Goal: Complete application form

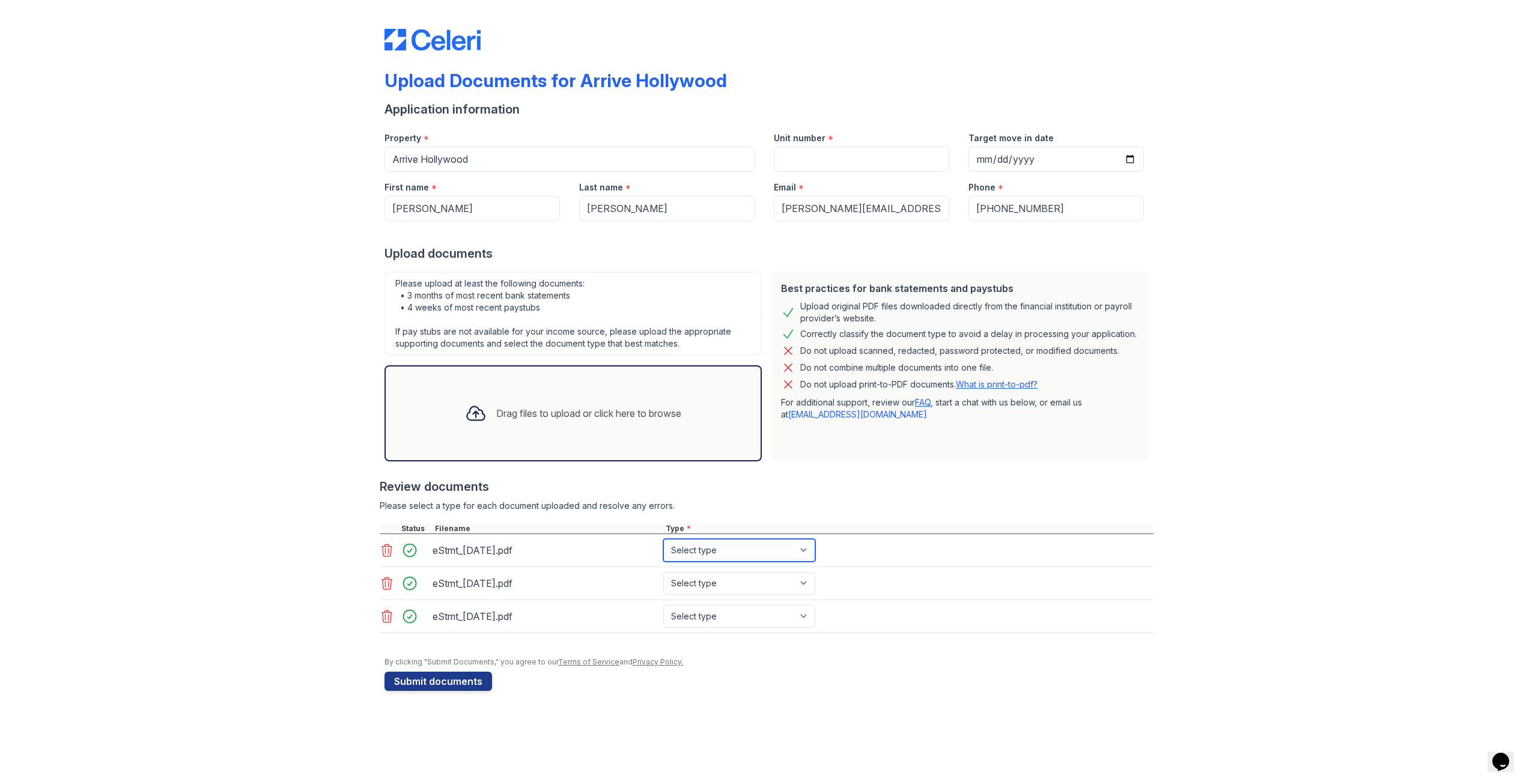
click at [710, 550] on select "Select type Paystub Bank Statement Offer Letter Tax Documents Benefit Award Let…" at bounding box center [740, 550] width 152 height 23
select select "bank_statement"
click at [664, 539] on select "Select type Paystub Bank Statement Offer Letter Tax Documents Benefit Award Let…" at bounding box center [740, 550] width 152 height 23
click at [737, 590] on select "Select type Paystub Bank Statement Offer Letter Tax Documents Benefit Award Let…" at bounding box center [740, 583] width 152 height 23
select select "bank_statement"
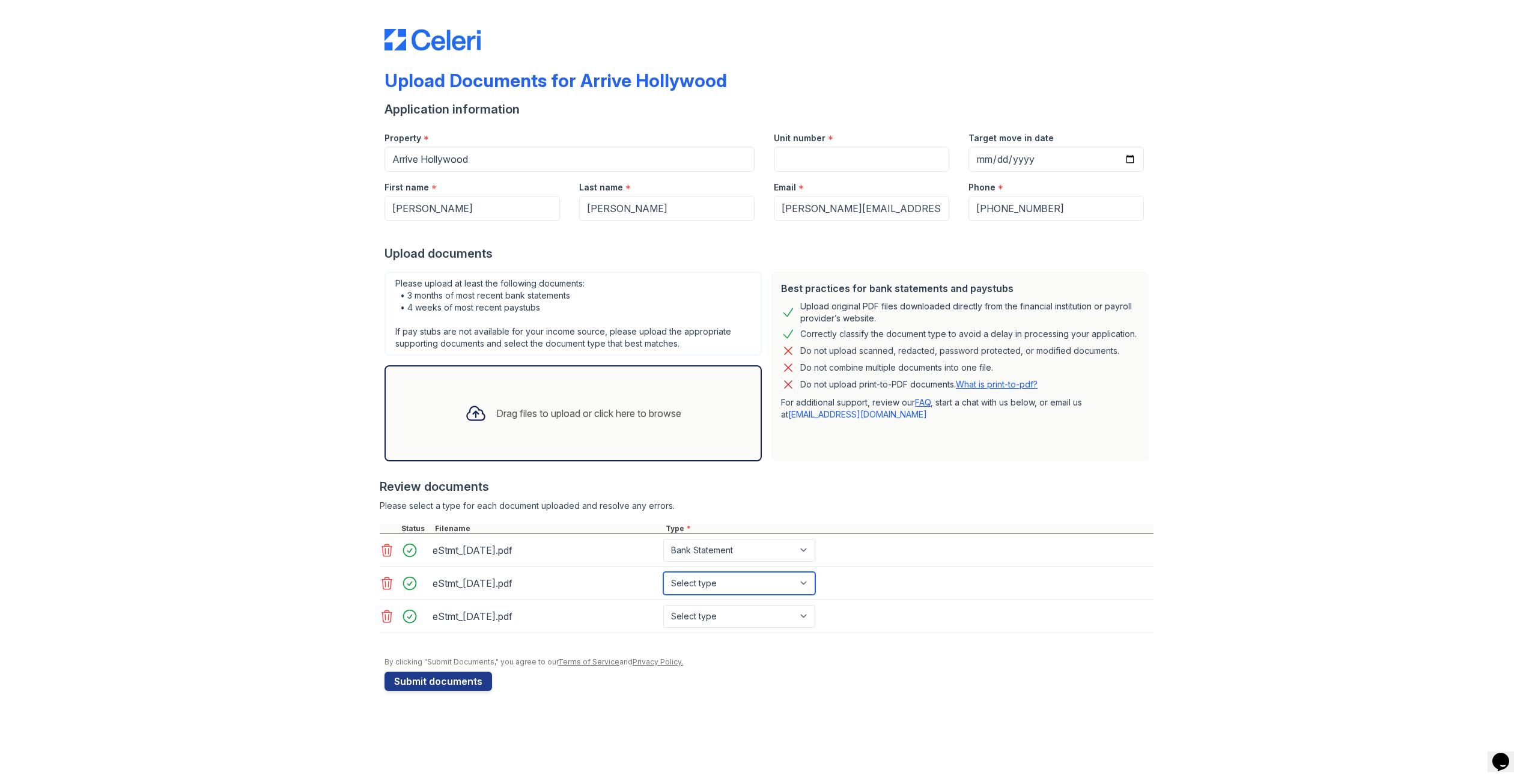
click at [664, 572] on select "Select type Paystub Bank Statement Offer Letter Tax Documents Benefit Award Let…" at bounding box center [740, 583] width 152 height 23
click at [727, 618] on select "Select type Paystub Bank Statement Offer Letter Tax Documents Benefit Award Let…" at bounding box center [740, 616] width 152 height 23
select select "bank_statement"
click at [664, 605] on select "Select type Paystub Bank Statement Offer Letter Tax Documents Benefit Award Let…" at bounding box center [740, 616] width 152 height 23
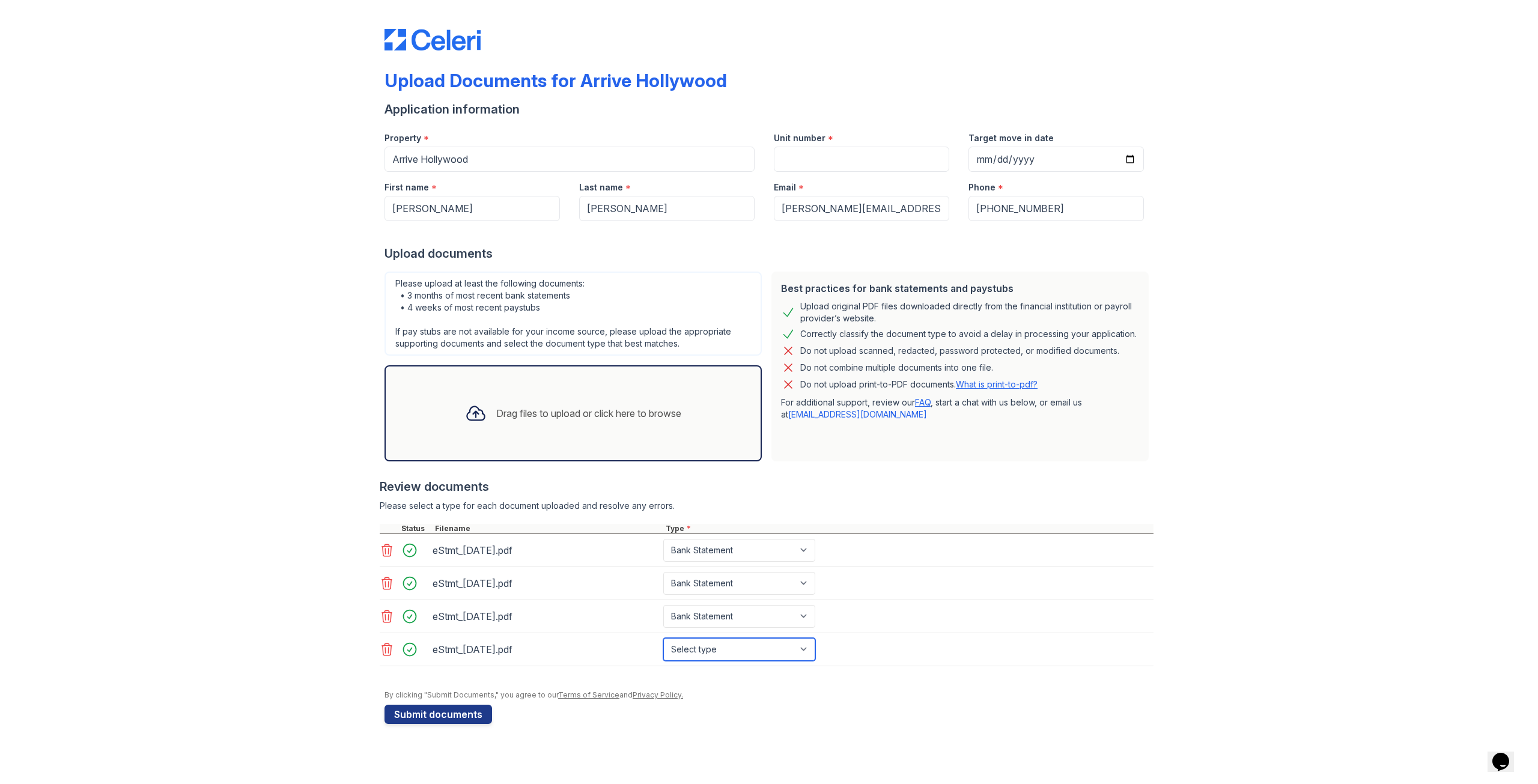
click at [720, 640] on select "Select type Paystub Bank Statement Offer Letter Tax Documents Benefit Award Let…" at bounding box center [740, 649] width 152 height 23
select select "bank_statement"
click at [664, 638] on select "Select type Paystub Bank Statement Offer Letter Tax Documents Benefit Award Let…" at bounding box center [740, 649] width 152 height 23
click at [1021, 159] on input "Target move in date" at bounding box center [1056, 159] width 175 height 25
click at [1132, 154] on input "Target move in date" at bounding box center [1056, 159] width 175 height 25
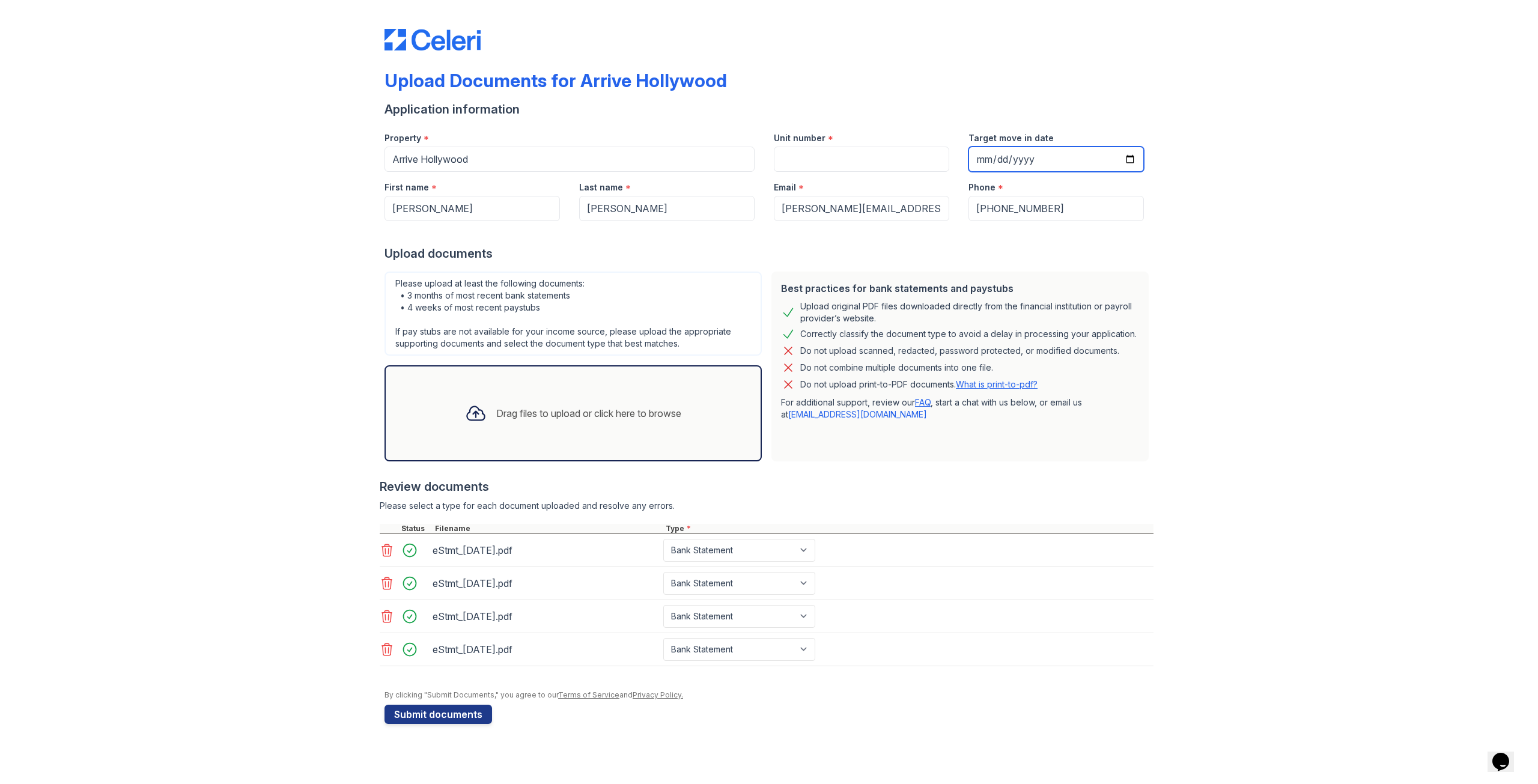
type input "[DATE]"
drag, startPoint x: 847, startPoint y: 160, endPoint x: 851, endPoint y: 165, distance: 6.4
click at [847, 160] on input "Unit number" at bounding box center [861, 159] width 175 height 25
type input "4531"
drag, startPoint x: 1296, startPoint y: 348, endPoint x: 1276, endPoint y: 358, distance: 22.4
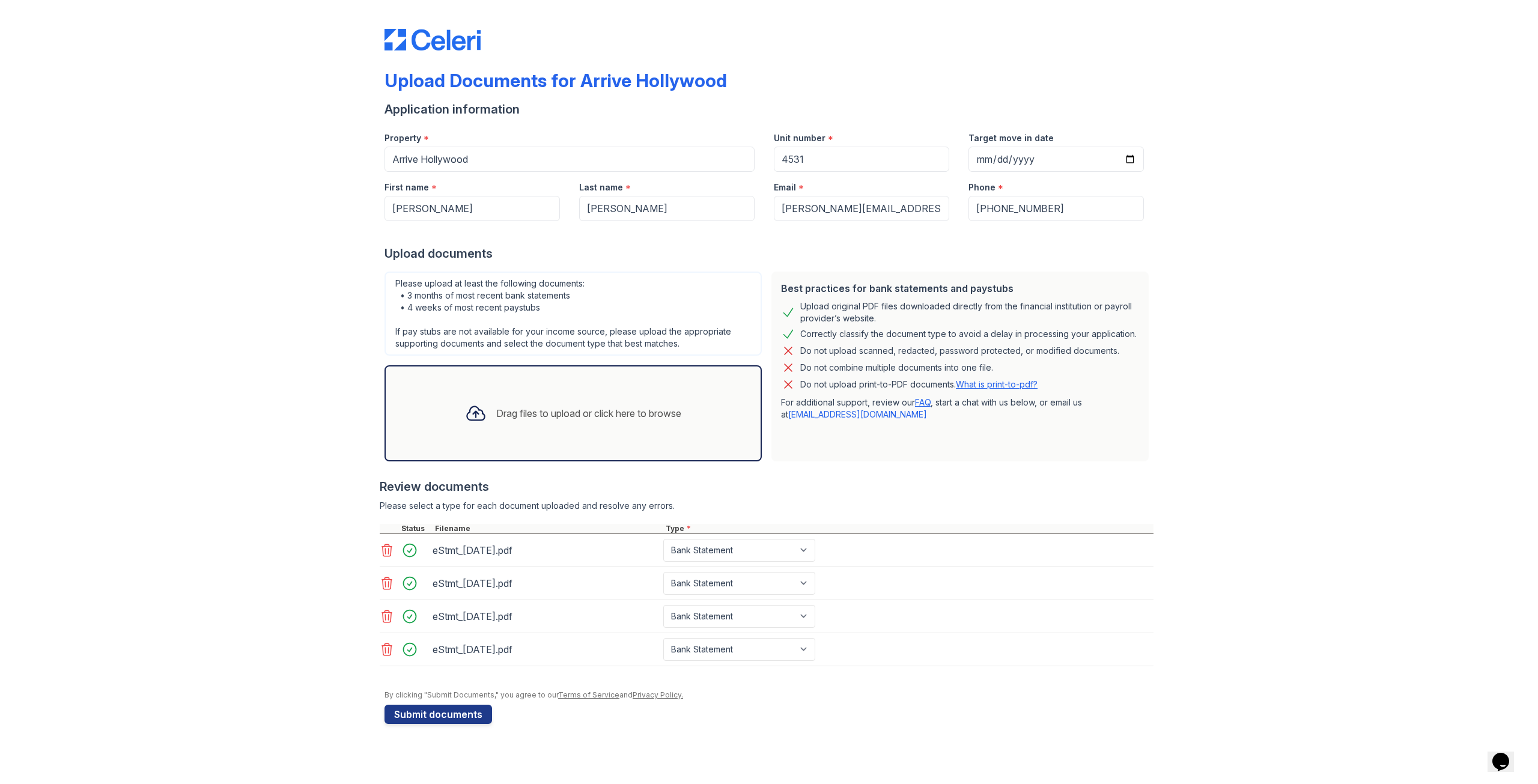
click at [1295, 348] on div "Upload Documents for Arrive Hollywood Application information Property * Arrive…" at bounding box center [769, 374] width 1500 height 748
click at [456, 718] on button "Submit documents" at bounding box center [438, 714] width 107 height 19
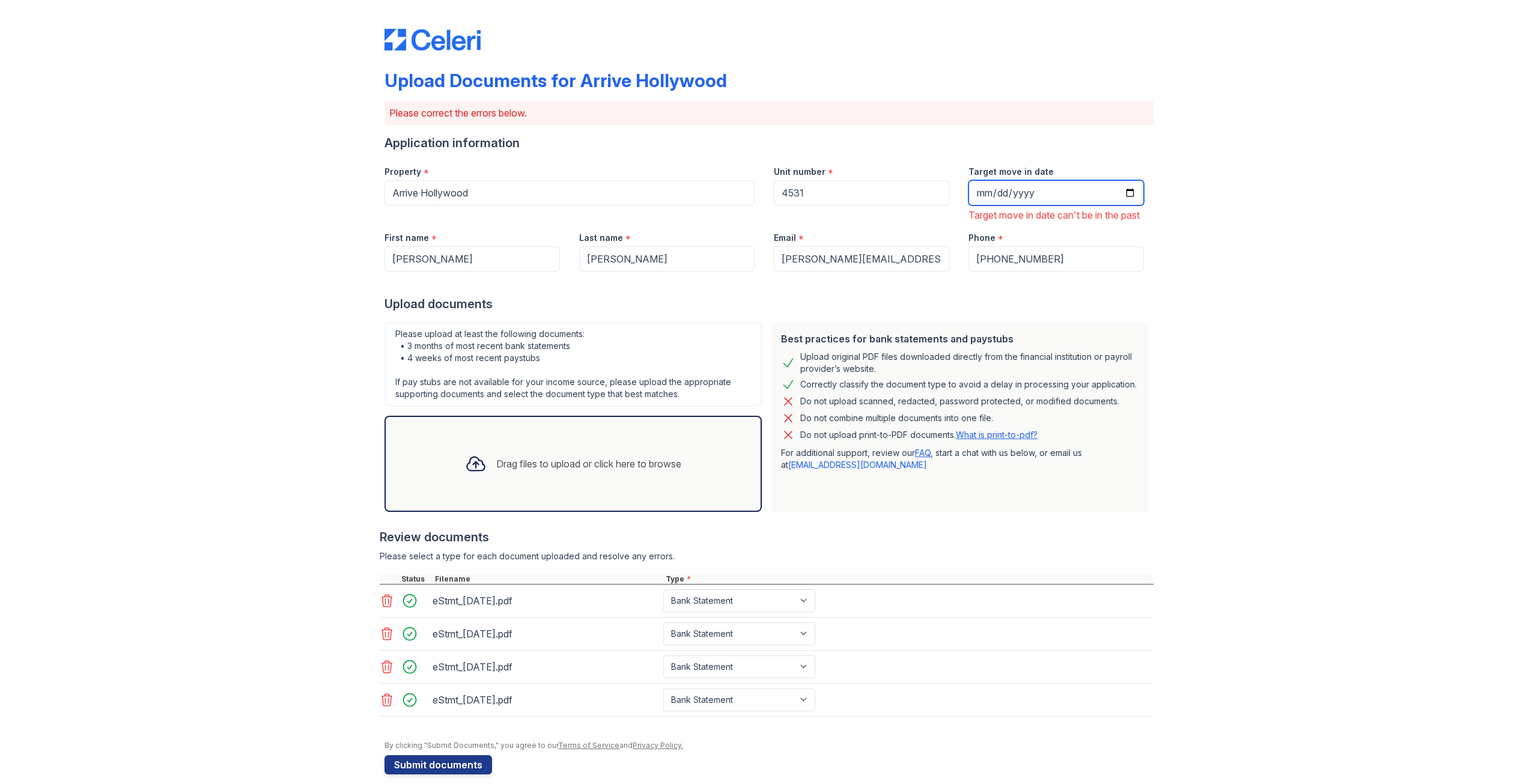
click at [1128, 197] on input "[DATE]" at bounding box center [1056, 192] width 175 height 25
click at [1157, 263] on div "Upload Documents for Arrive Hollywood Please correct the errors below. Applicat…" at bounding box center [769, 399] width 1500 height 798
click at [1128, 193] on input "[DATE]" at bounding box center [1056, 192] width 175 height 25
type input "[DATE]"
click at [1123, 194] on input "[DATE]" at bounding box center [1056, 192] width 175 height 25
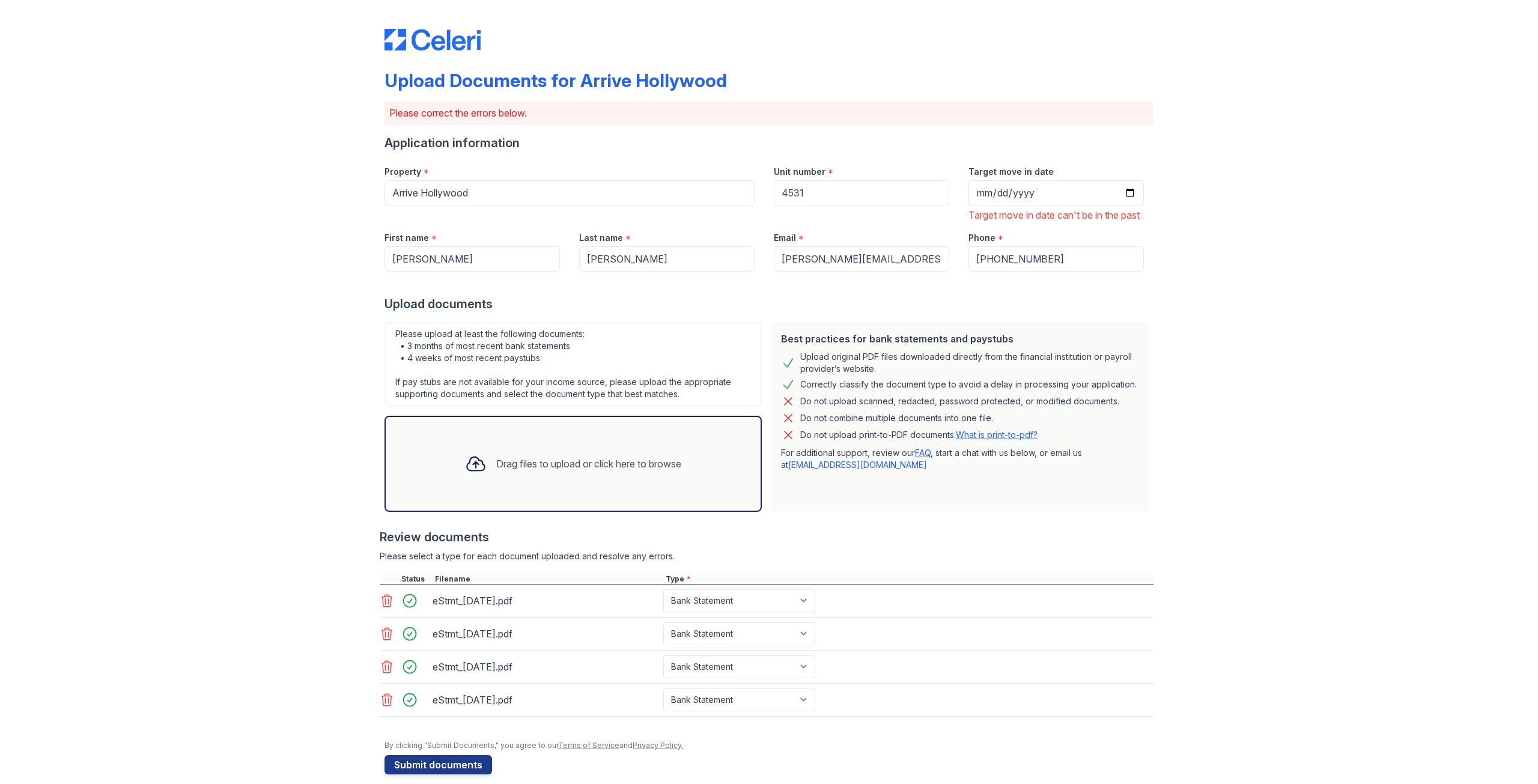
click at [1162, 236] on div "Upload Documents for Arrive Hollywood Please correct the errors below. Applicat…" at bounding box center [769, 399] width 1500 height 798
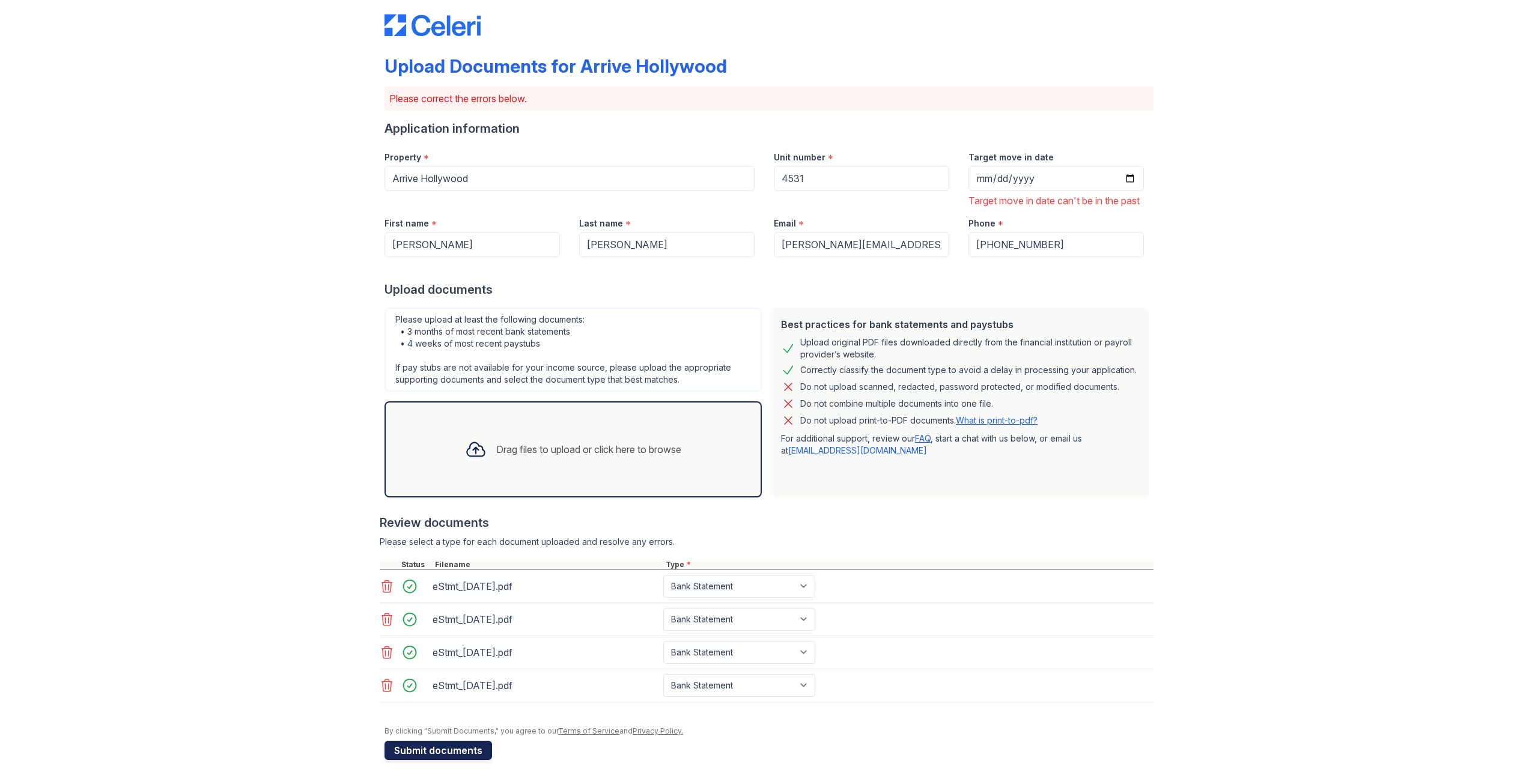
click at [432, 749] on button "Submit documents" at bounding box center [438, 750] width 107 height 19
